Goal: Information Seeking & Learning: Learn about a topic

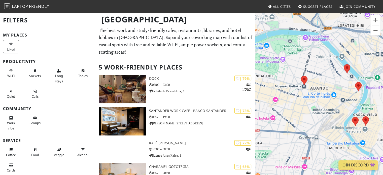
click at [189, 120] on div "To navigate, press the arrow keys." at bounding box center [319, 100] width 128 height 175
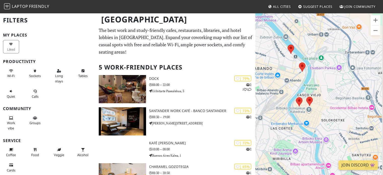
drag, startPoint x: 326, startPoint y: 120, endPoint x: 267, endPoint y: 99, distance: 62.1
click at [189, 99] on div "To navigate, press the arrow keys." at bounding box center [319, 100] width 128 height 175
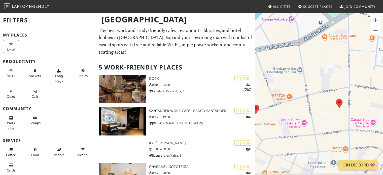
drag, startPoint x: 311, startPoint y: 113, endPoint x: 322, endPoint y: 88, distance: 27.9
click at [189, 88] on div "To navigate, press the arrow keys." at bounding box center [319, 100] width 128 height 175
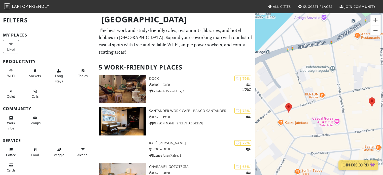
click at [189, 107] on div "To navigate, press the arrow keys." at bounding box center [319, 100] width 128 height 175
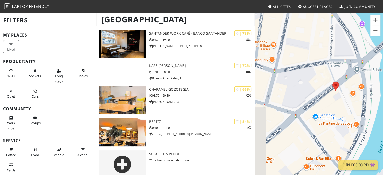
scroll to position [77, 0]
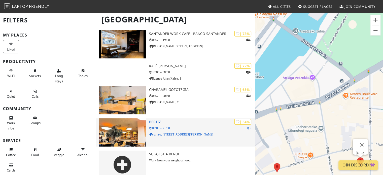
click at [189, 126] on p "08:00 – 21:00" at bounding box center [202, 128] width 107 height 5
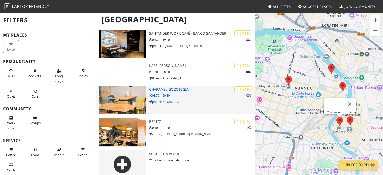
scroll to position [77, 0]
